Goal: Information Seeking & Learning: Learn about a topic

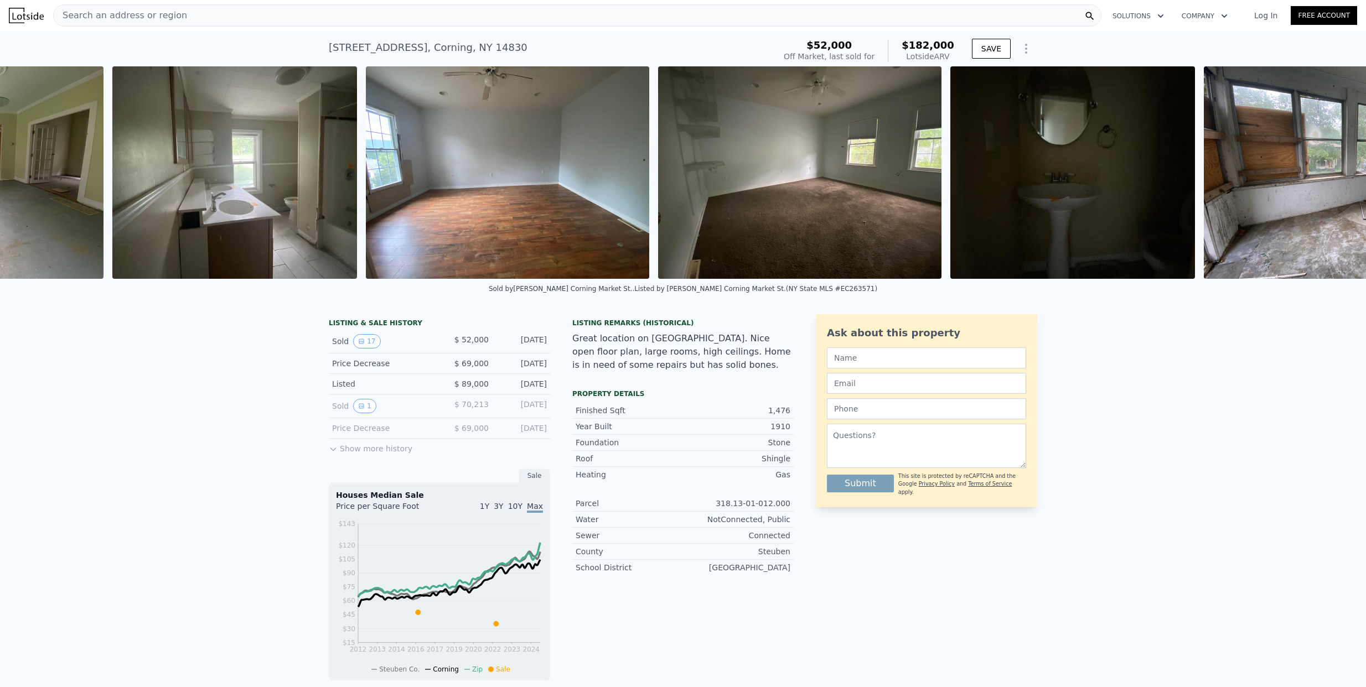
scroll to position [0, 3935]
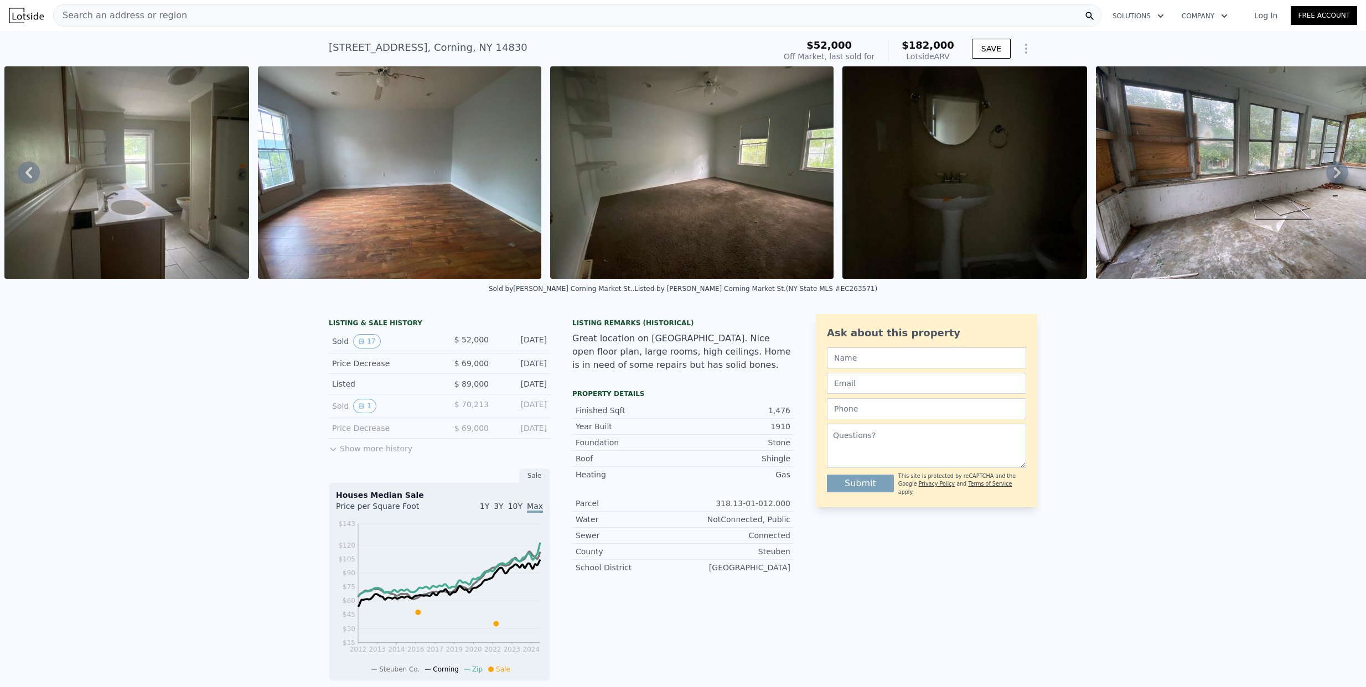
click at [138, 9] on span "Search an address or region" at bounding box center [120, 15] width 133 height 13
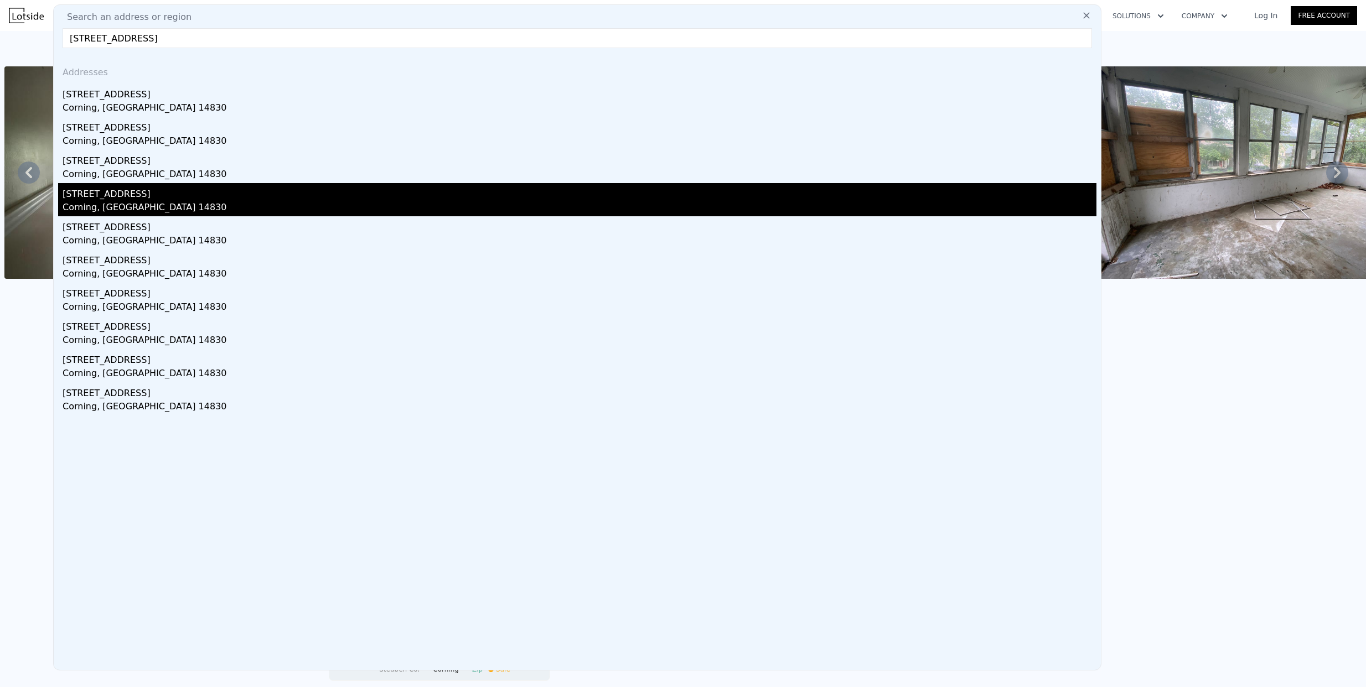
type input "[STREET_ADDRESS]"
click at [225, 192] on div "[STREET_ADDRESS]" at bounding box center [580, 192] width 1034 height 18
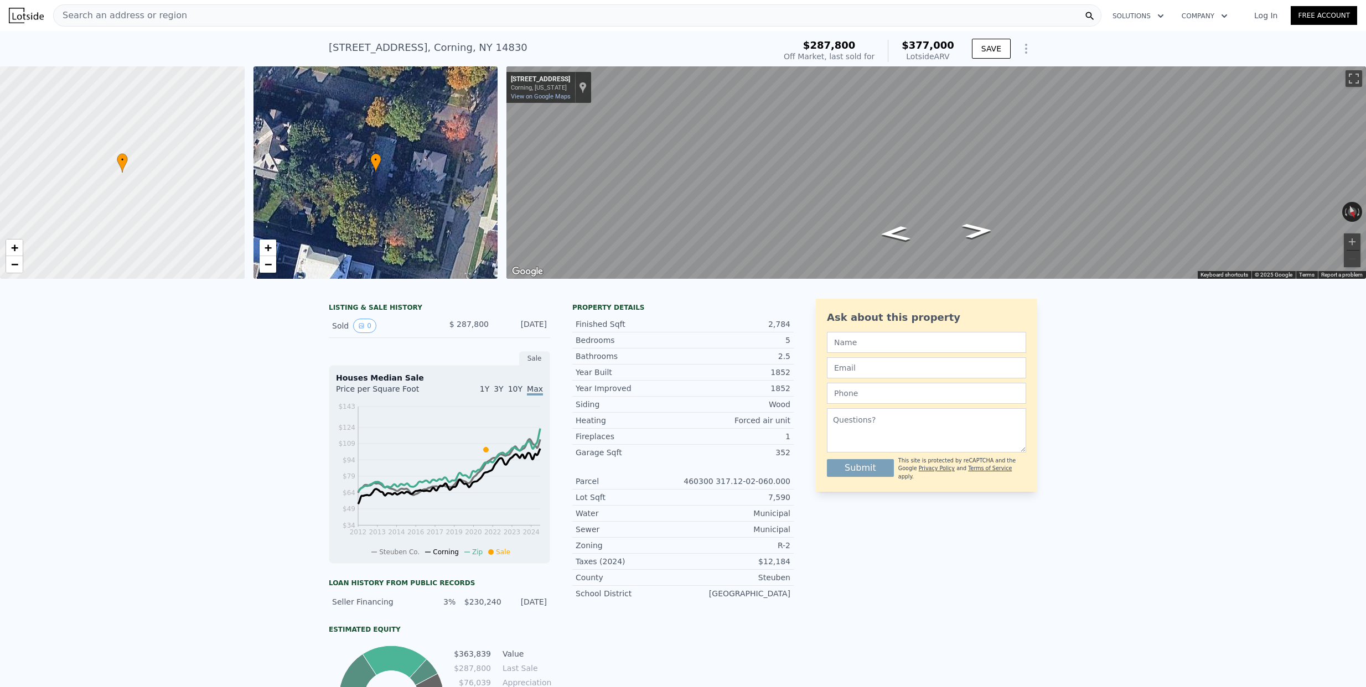
click at [531, 327] on div "[DATE]" at bounding box center [522, 326] width 49 height 14
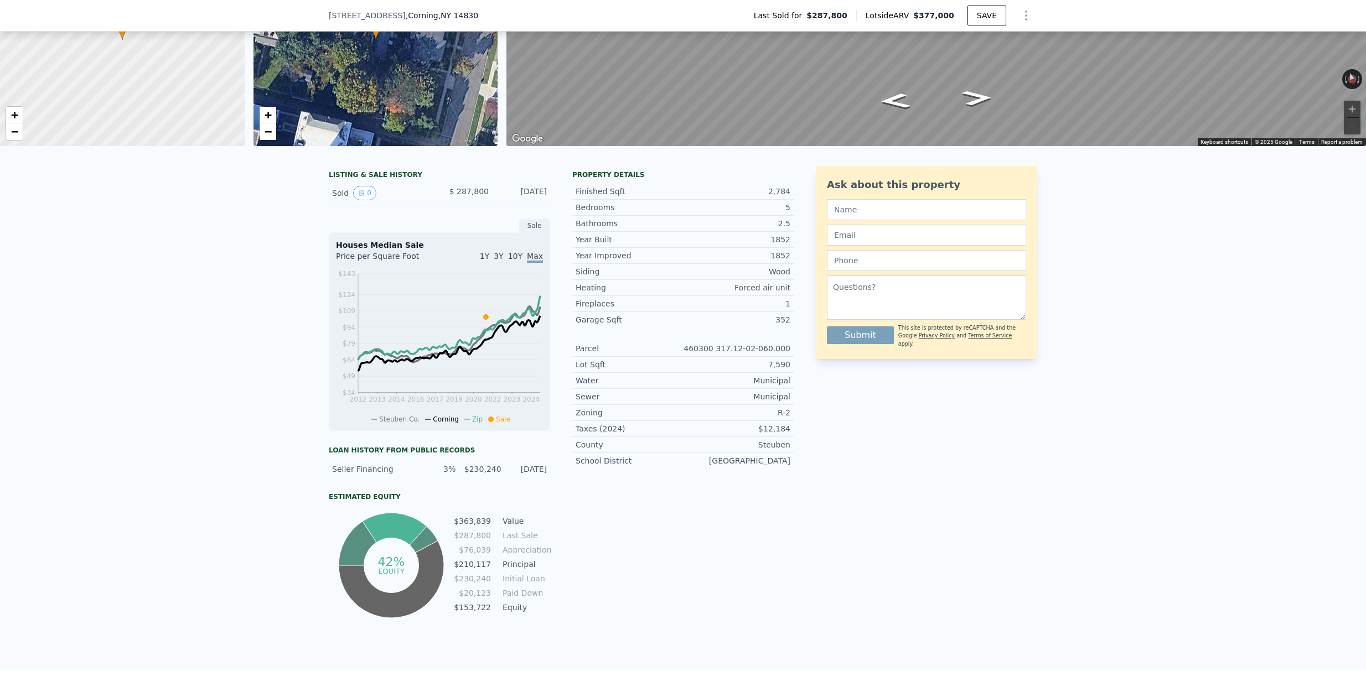
scroll to position [131, 0]
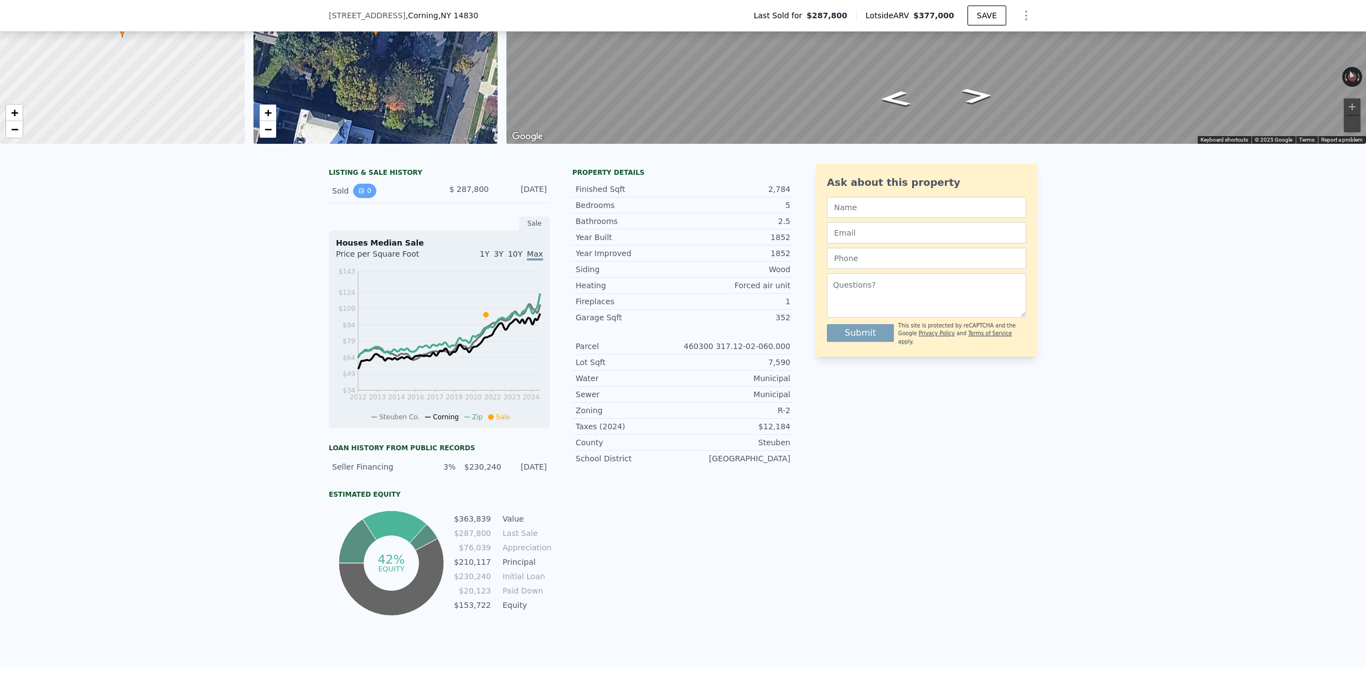
click at [360, 189] on icon "View historical data" at bounding box center [361, 191] width 4 height 4
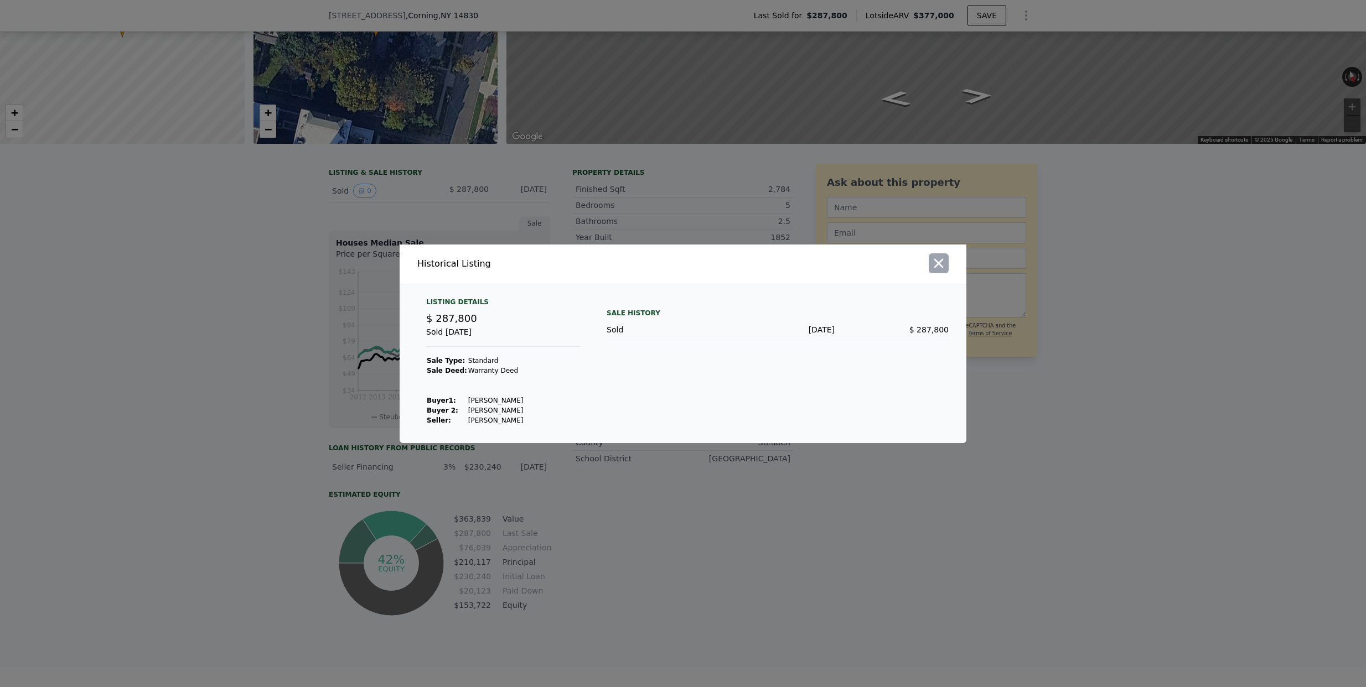
click at [943, 266] on icon "button" at bounding box center [938, 263] width 15 height 15
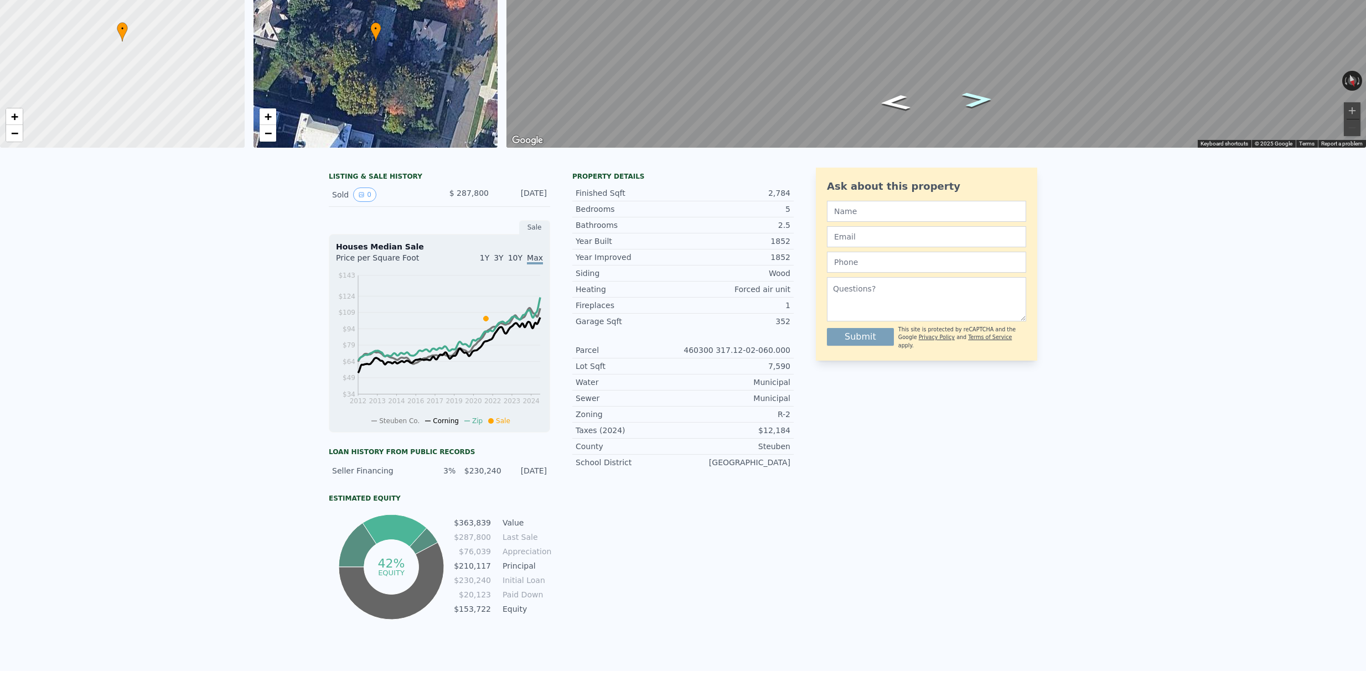
scroll to position [0, 0]
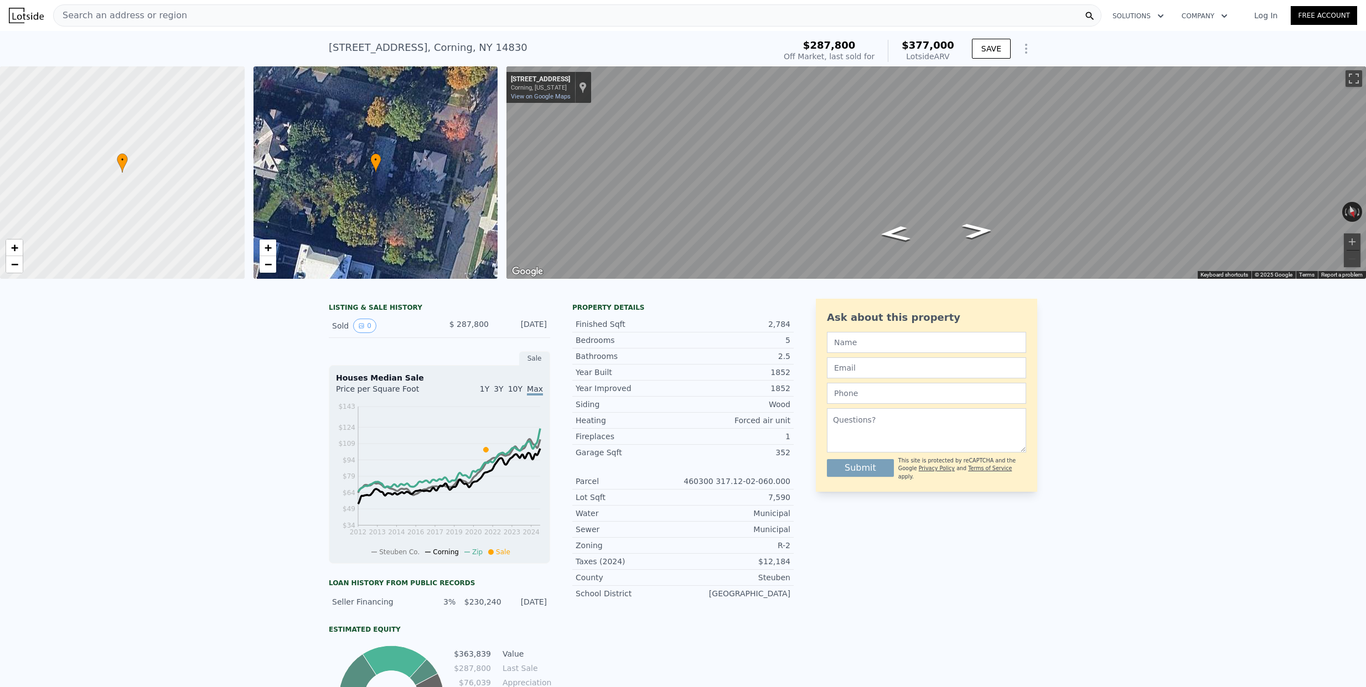
click at [1026, 49] on icon "Show Options" at bounding box center [1026, 48] width 1 height 9
click at [487, 99] on div "• + −" at bounding box center [375, 172] width 245 height 213
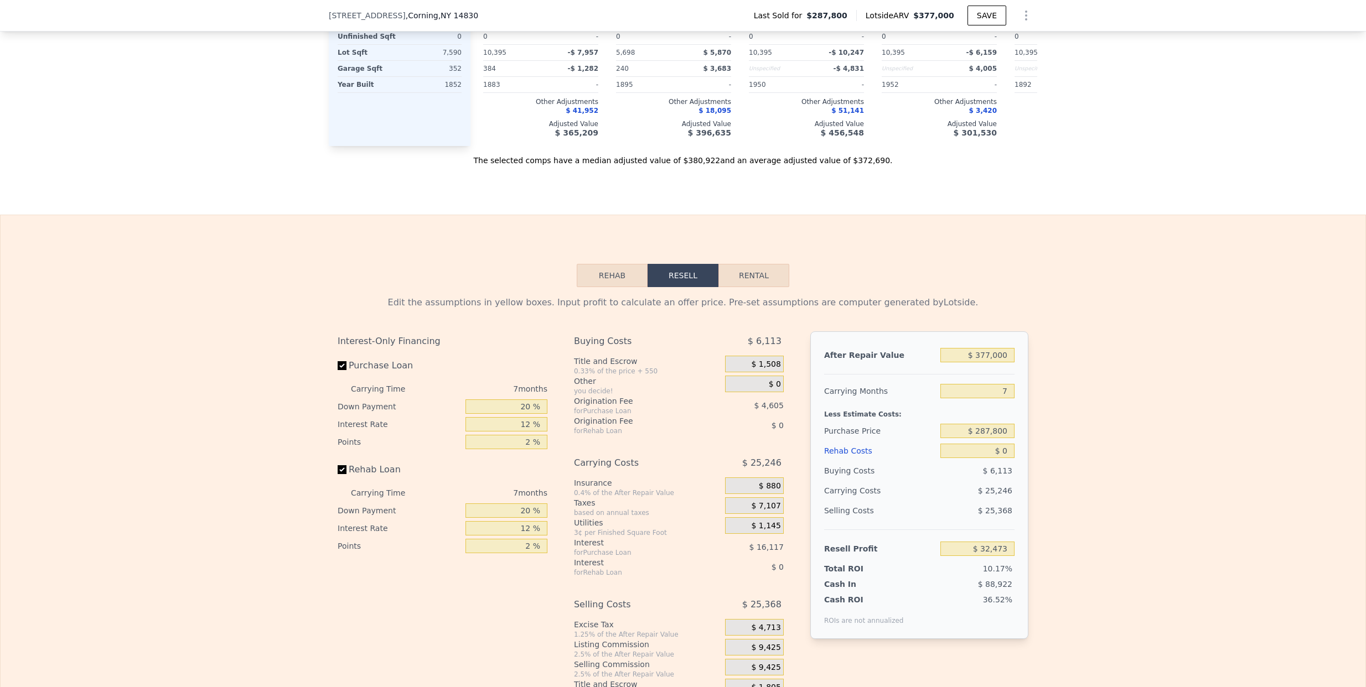
scroll to position [1596, 0]
